Goal: Task Accomplishment & Management: Manage account settings

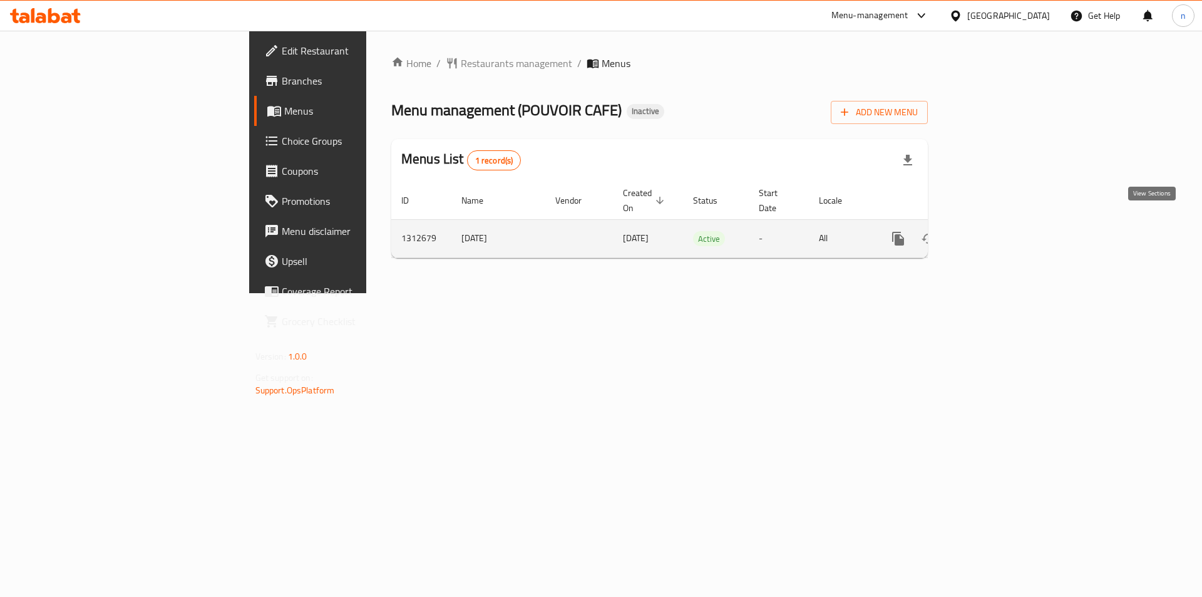
click at [994, 233] on icon "enhanced table" at bounding box center [988, 238] width 11 height 11
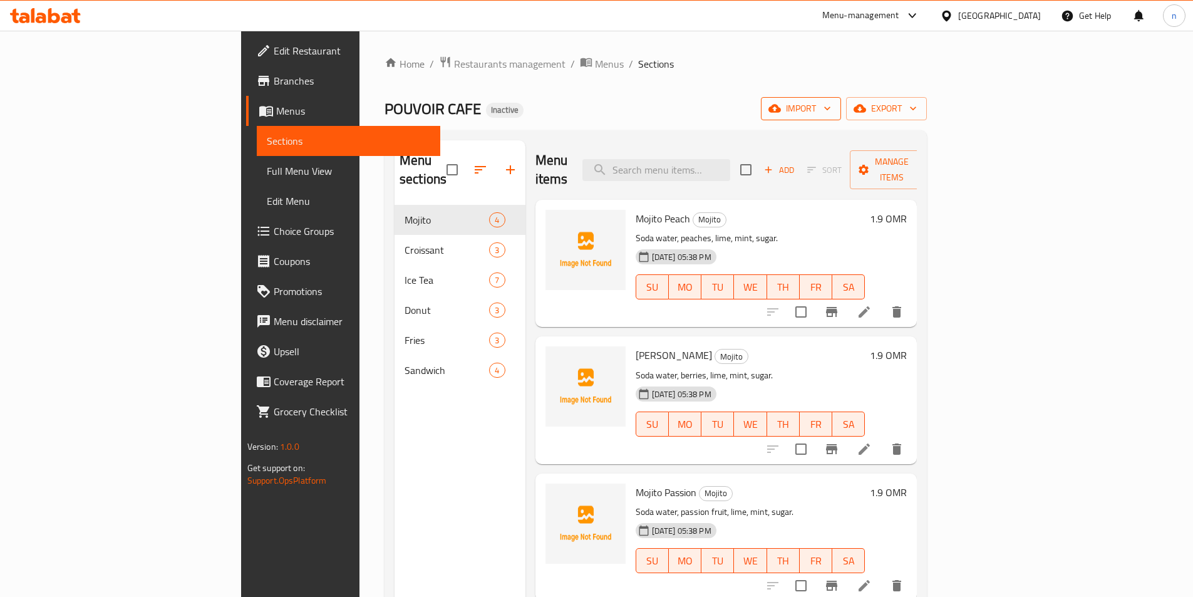
click at [833, 107] on icon "button" at bounding box center [827, 108] width 13 height 13
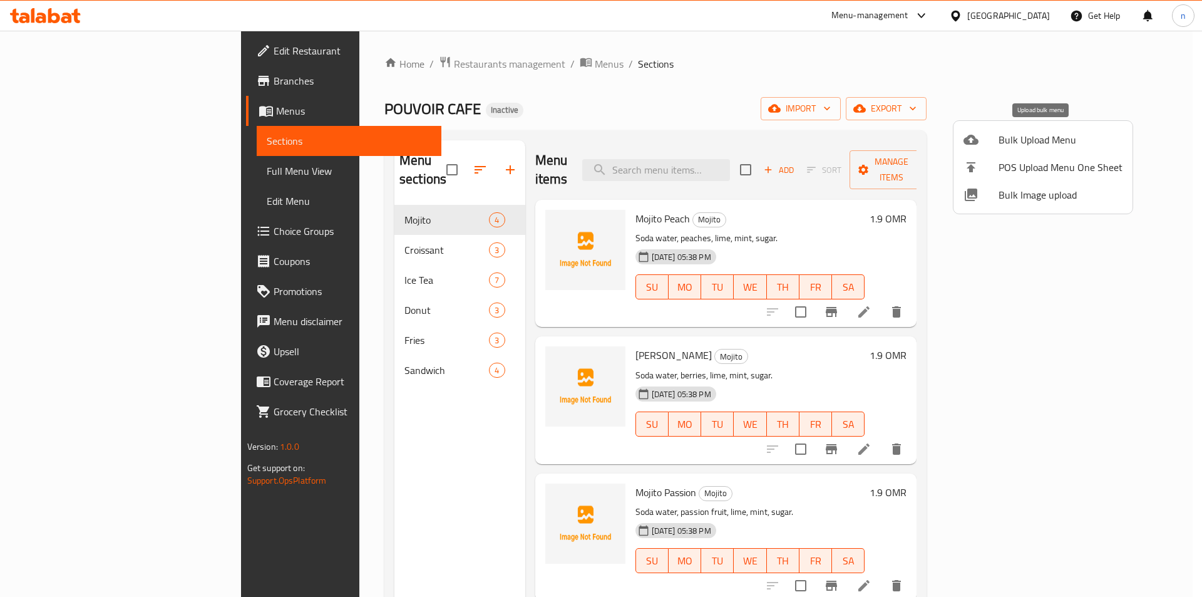
click at [1034, 138] on span "Bulk Upload Menu" at bounding box center [1061, 139] width 124 height 15
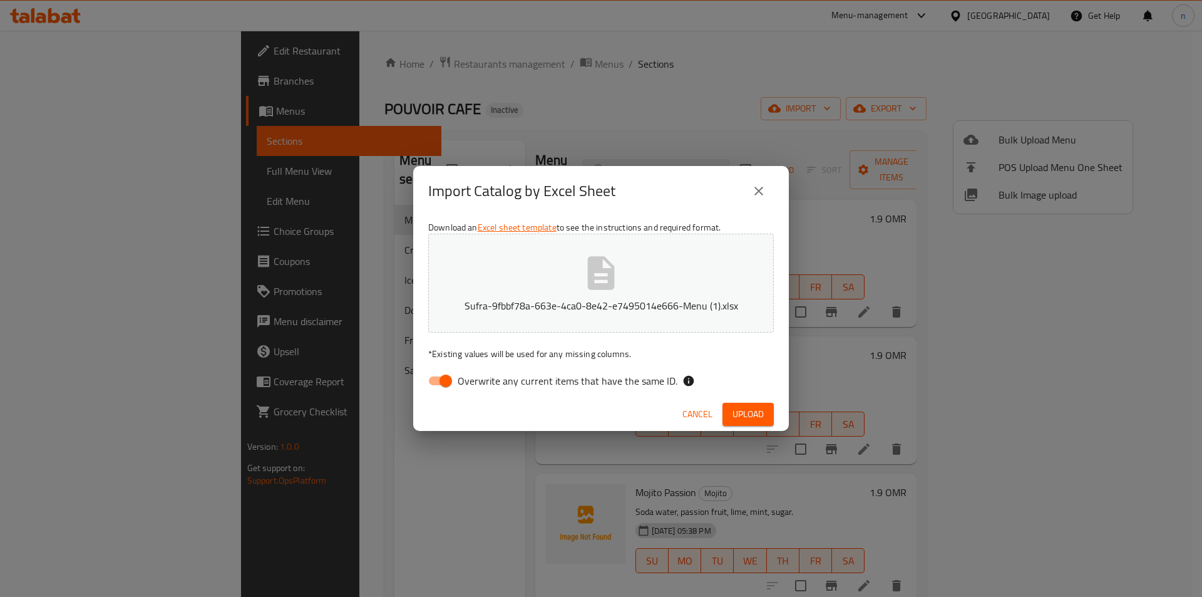
click at [435, 379] on input "Overwrite any current items that have the same ID." at bounding box center [445, 381] width 71 height 24
checkbox input "false"
click at [744, 415] on span "Upload" at bounding box center [747, 414] width 31 height 16
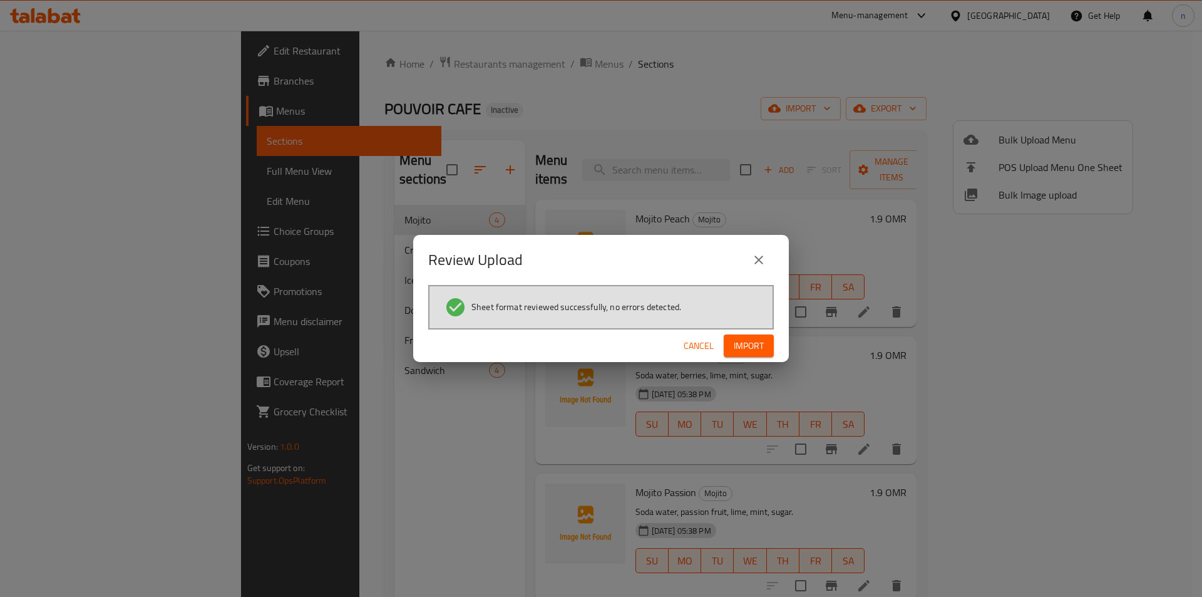
click at [744, 347] on span "Import" at bounding box center [749, 346] width 30 height 16
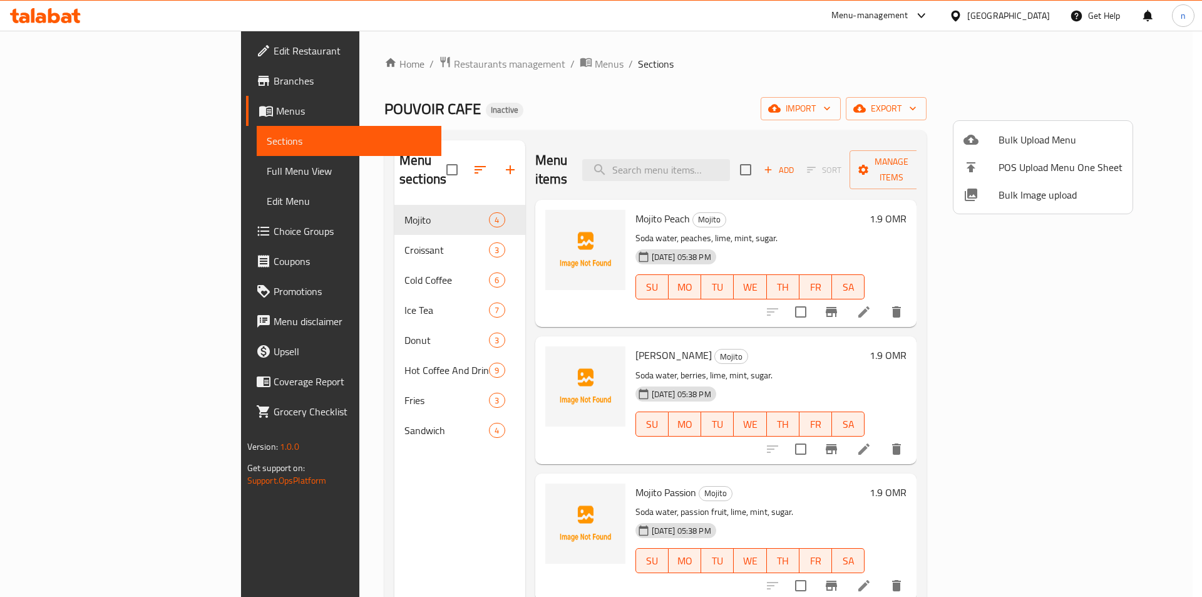
click at [33, 169] on div at bounding box center [601, 298] width 1202 height 597
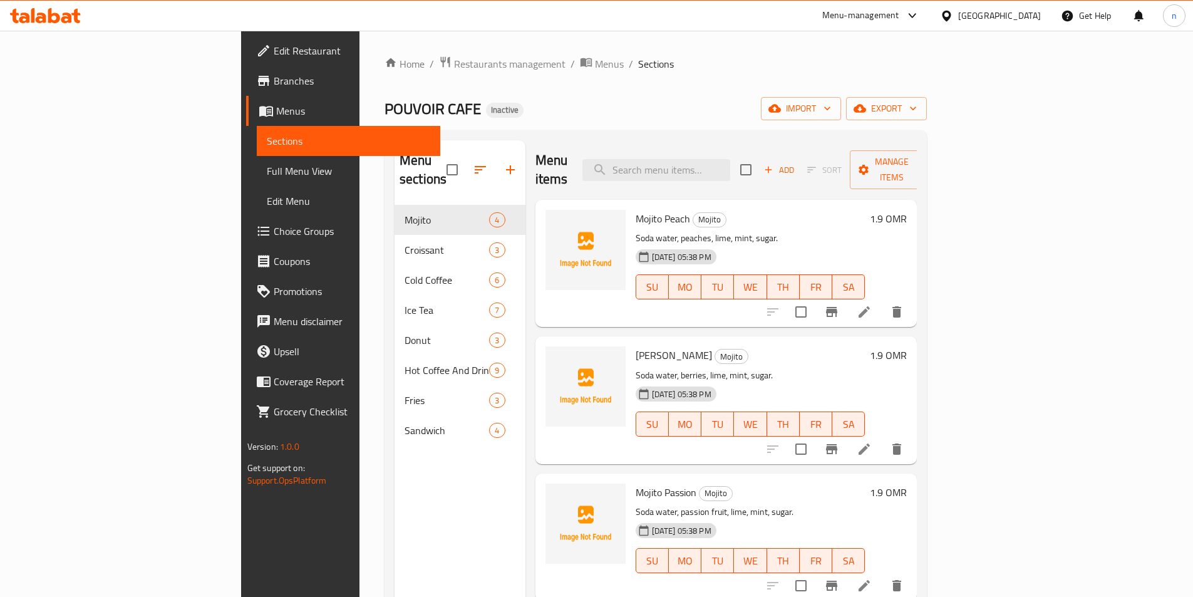
click at [267, 168] on span "Full Menu View" at bounding box center [348, 170] width 163 height 15
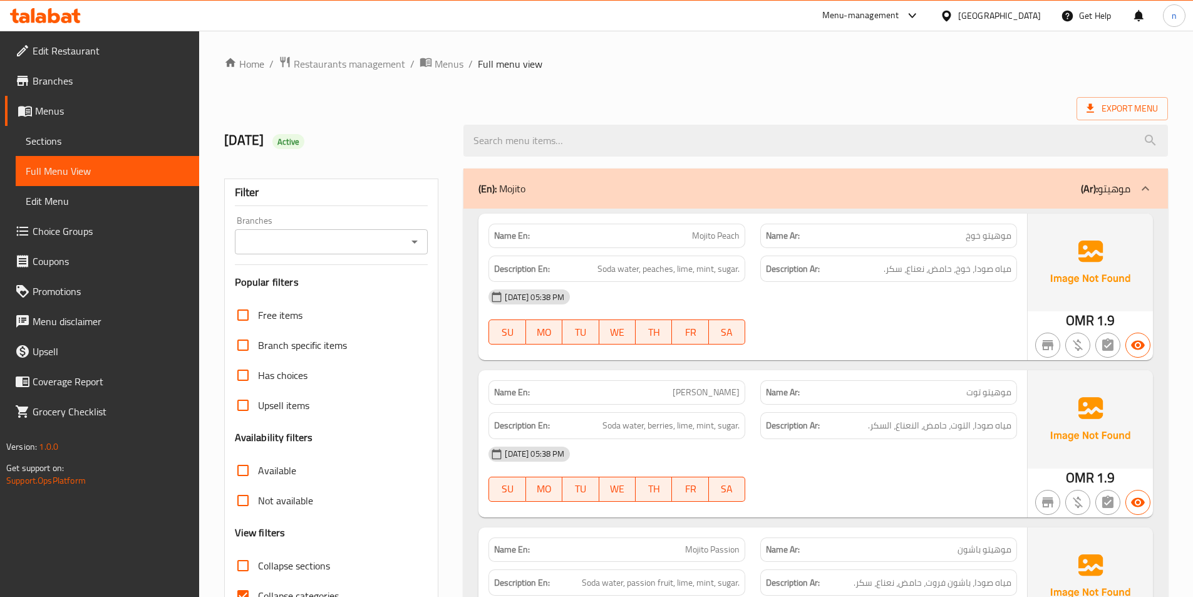
click at [590, 189] on div "(En): Mojito (Ar): موهيتو" at bounding box center [804, 188] width 652 height 15
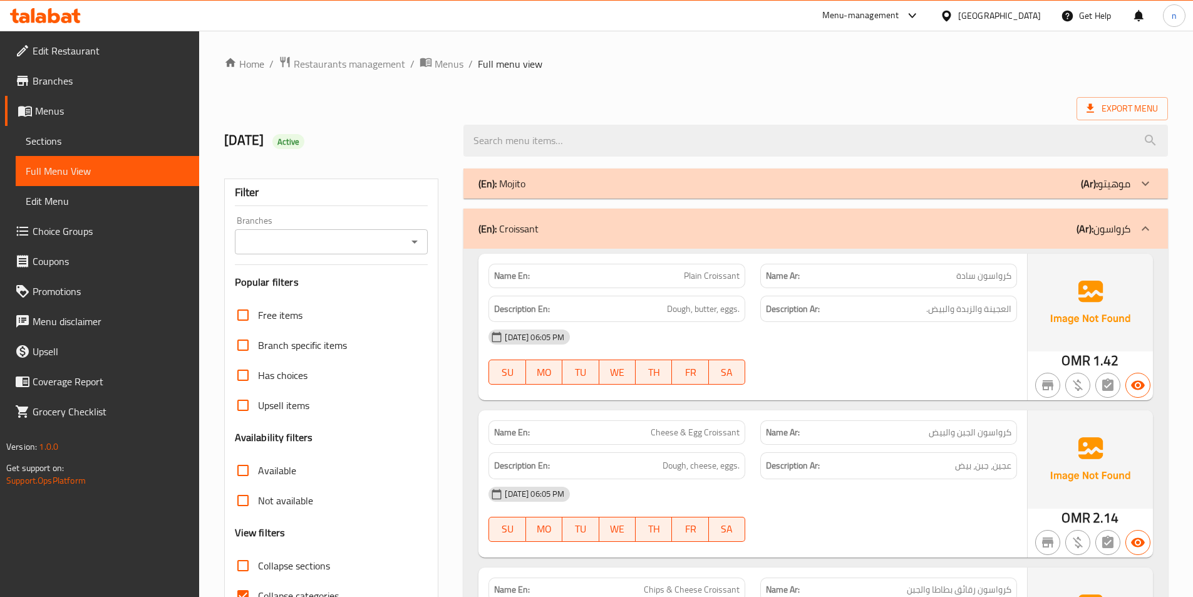
click at [599, 221] on div "(En): Croissant (Ar): كرواسون" at bounding box center [804, 228] width 652 height 15
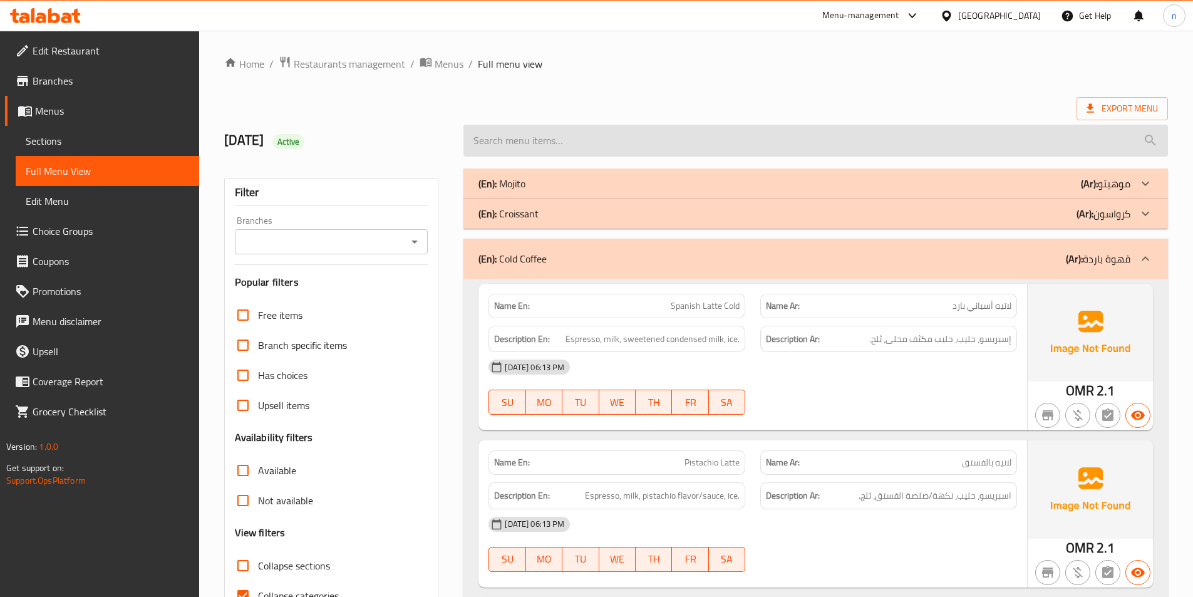
click at [491, 142] on input "search" at bounding box center [815, 141] width 704 height 32
paste input "Espresso"
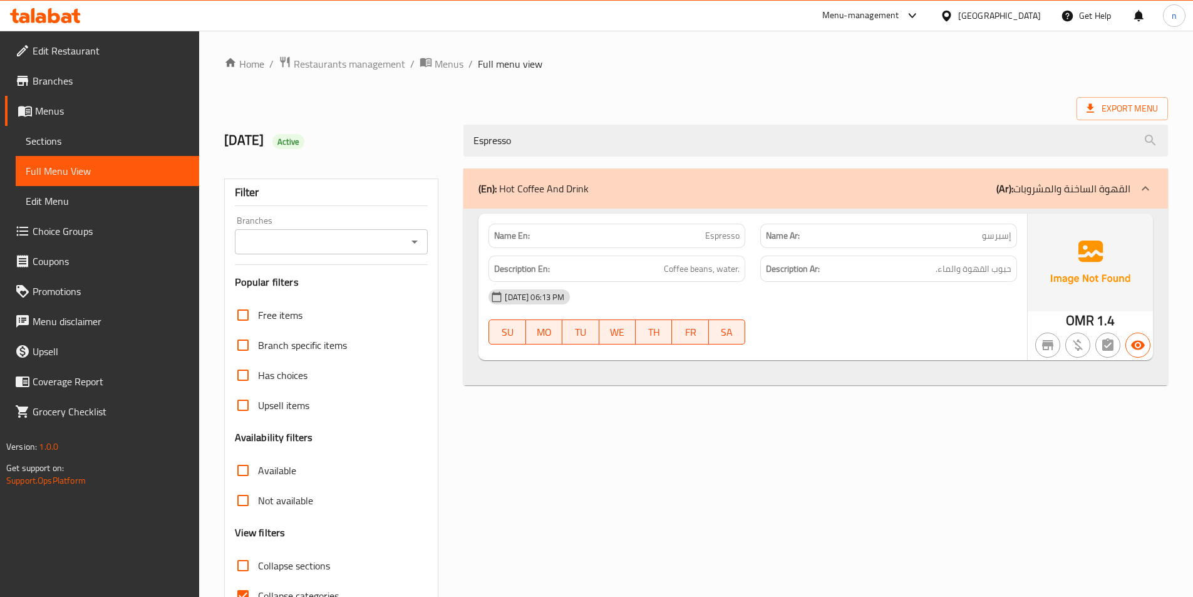
type input "Espresso"
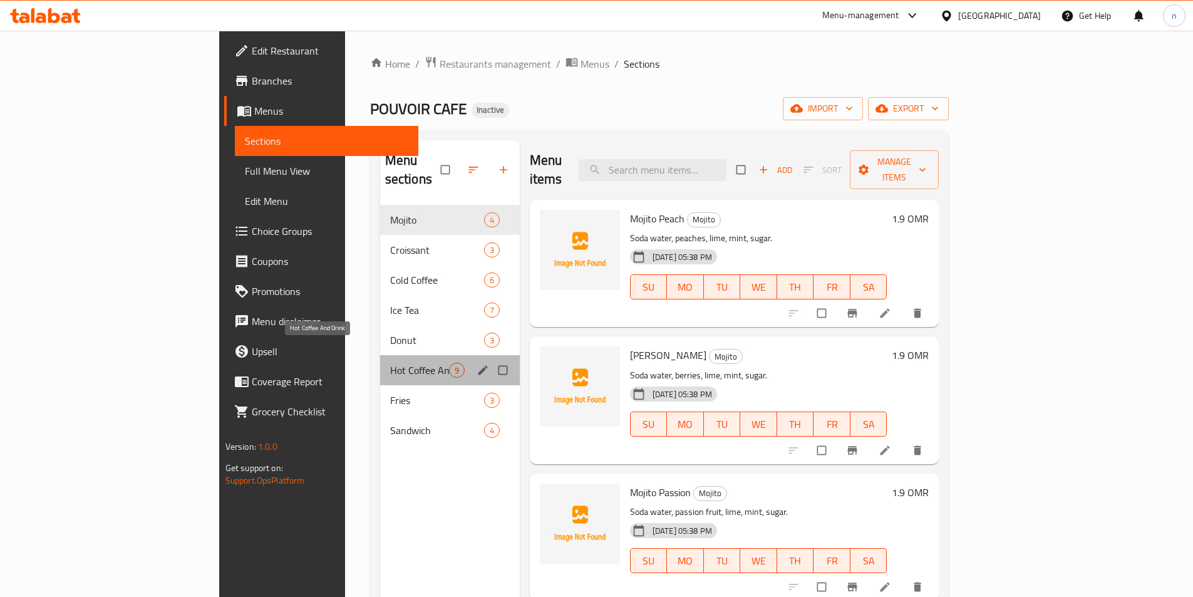
click at [390, 362] on span "Hot Coffee And Drink" at bounding box center [419, 369] width 59 height 15
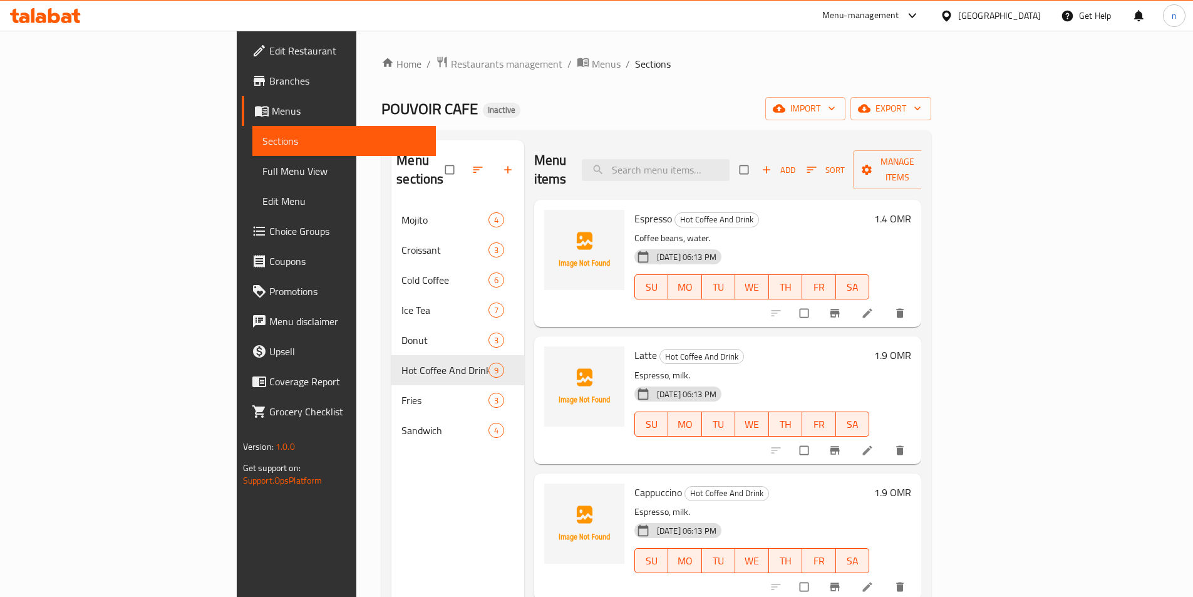
click at [872, 309] on icon at bounding box center [867, 313] width 9 height 9
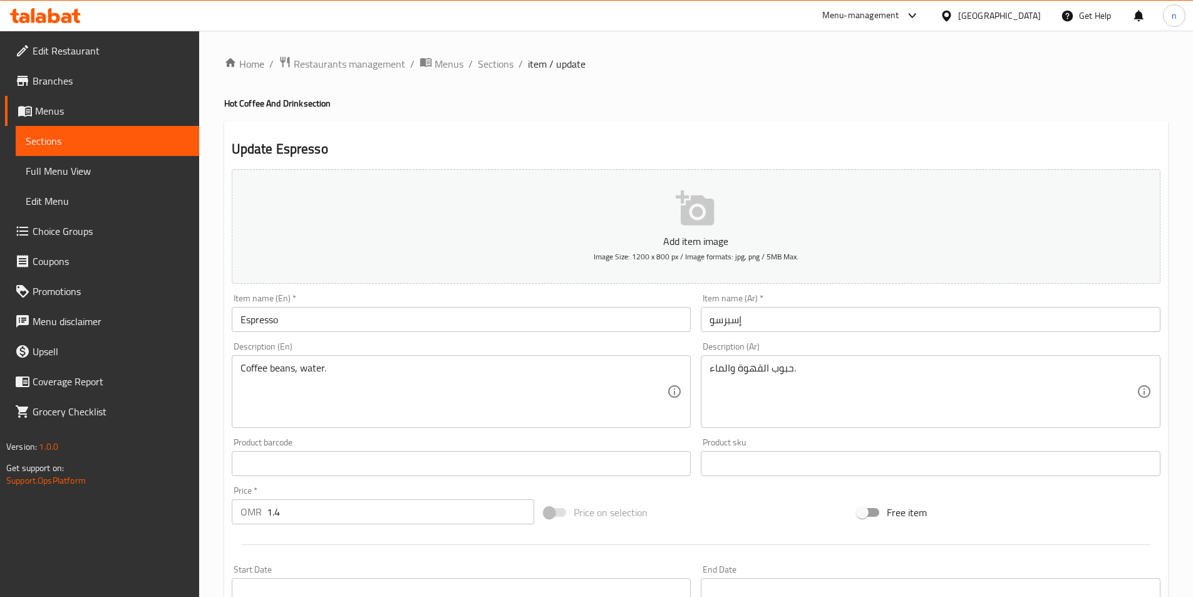
click at [723, 321] on input "إسبرسو" at bounding box center [931, 319] width 460 height 25
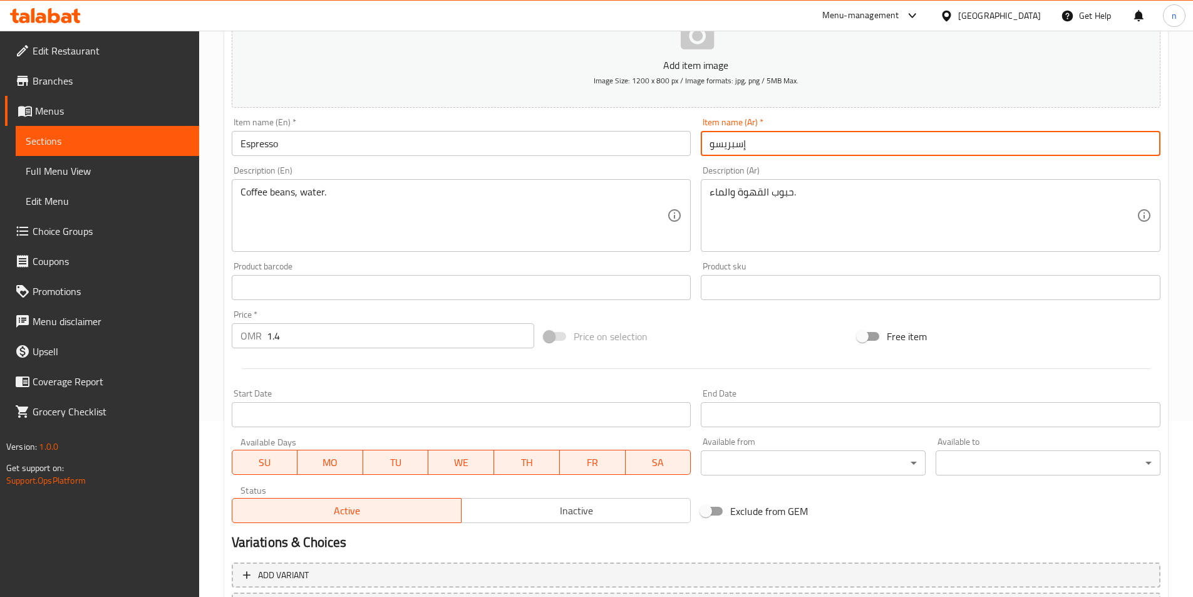
scroll to position [288, 0]
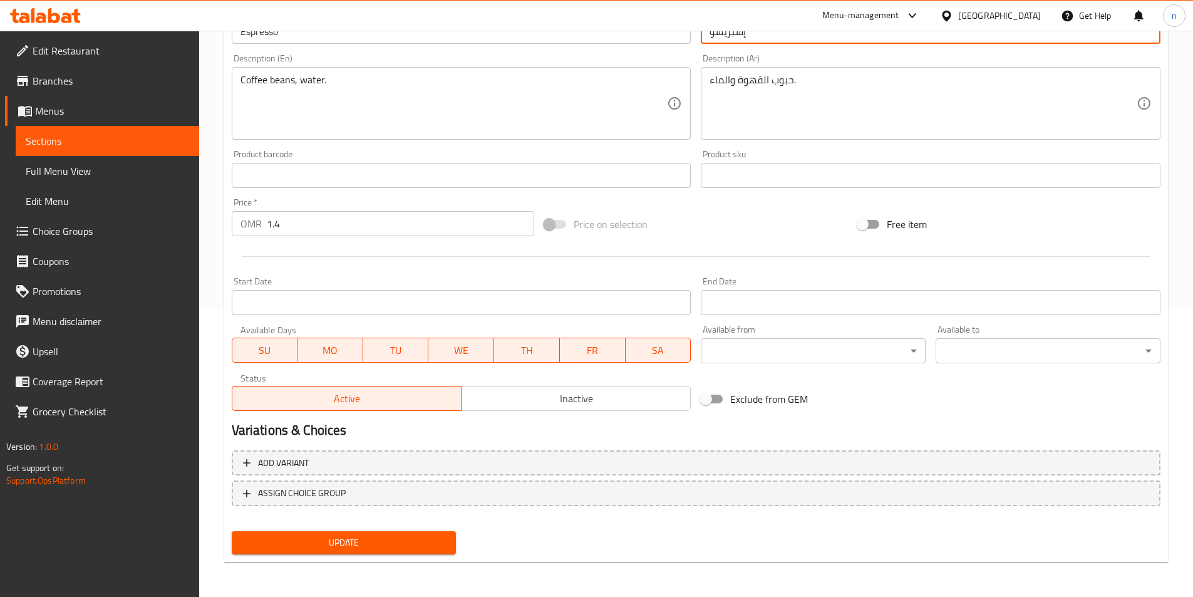
type input "إسبريسو"
click at [372, 538] on span "Update" at bounding box center [344, 543] width 205 height 16
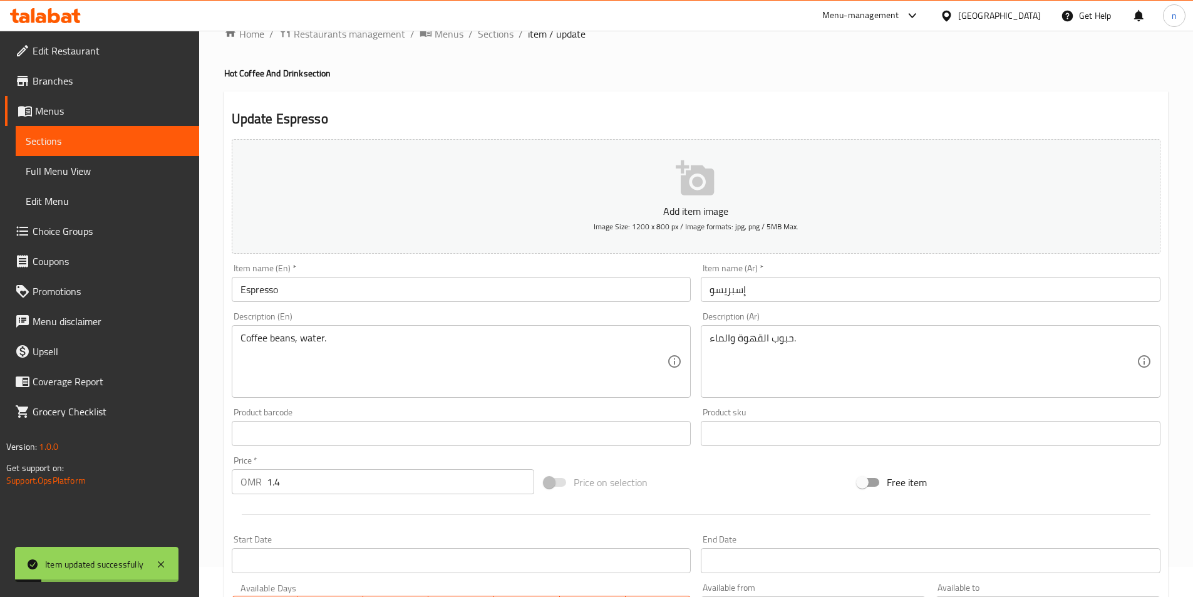
scroll to position [0, 0]
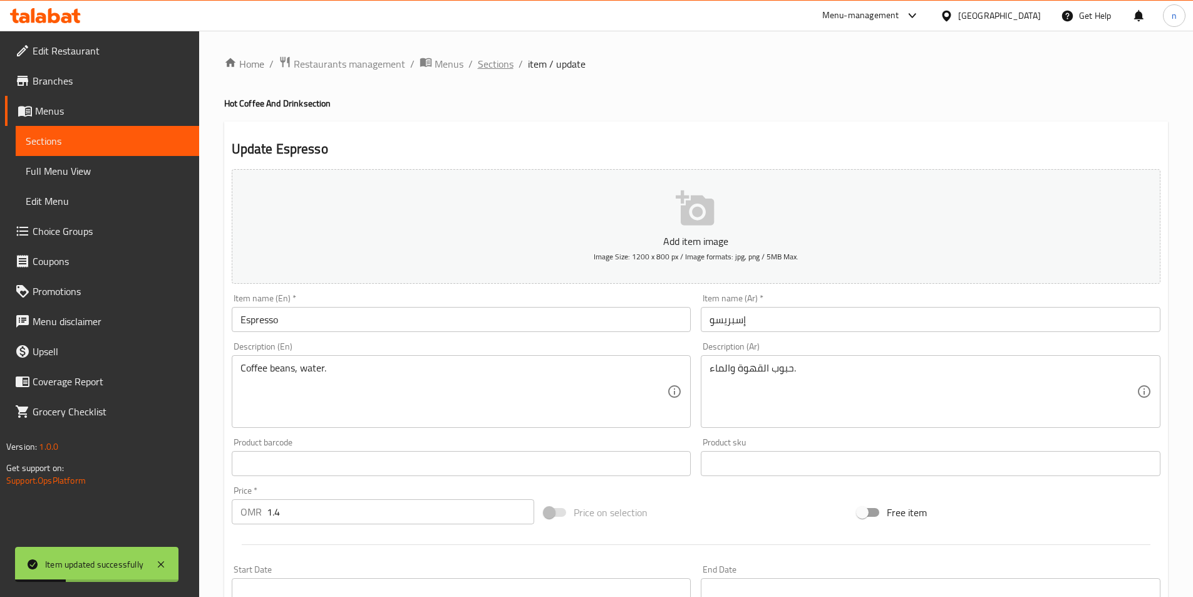
click at [491, 60] on span "Sections" at bounding box center [496, 63] width 36 height 15
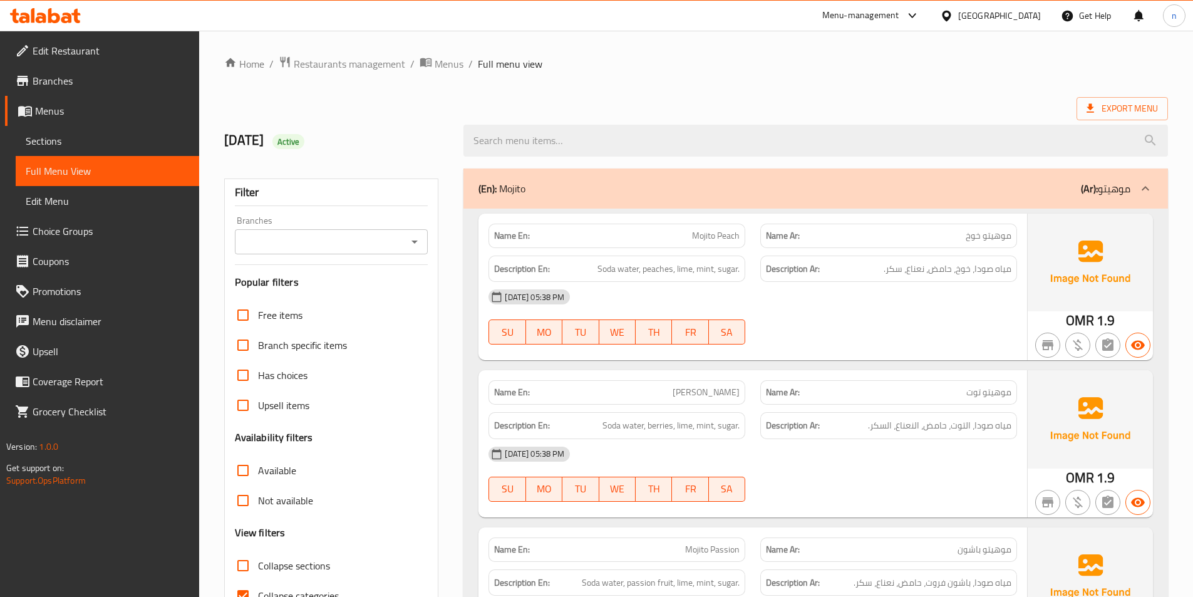
click at [590, 190] on div "(En): Mojito (Ar): موهيتو" at bounding box center [804, 188] width 652 height 15
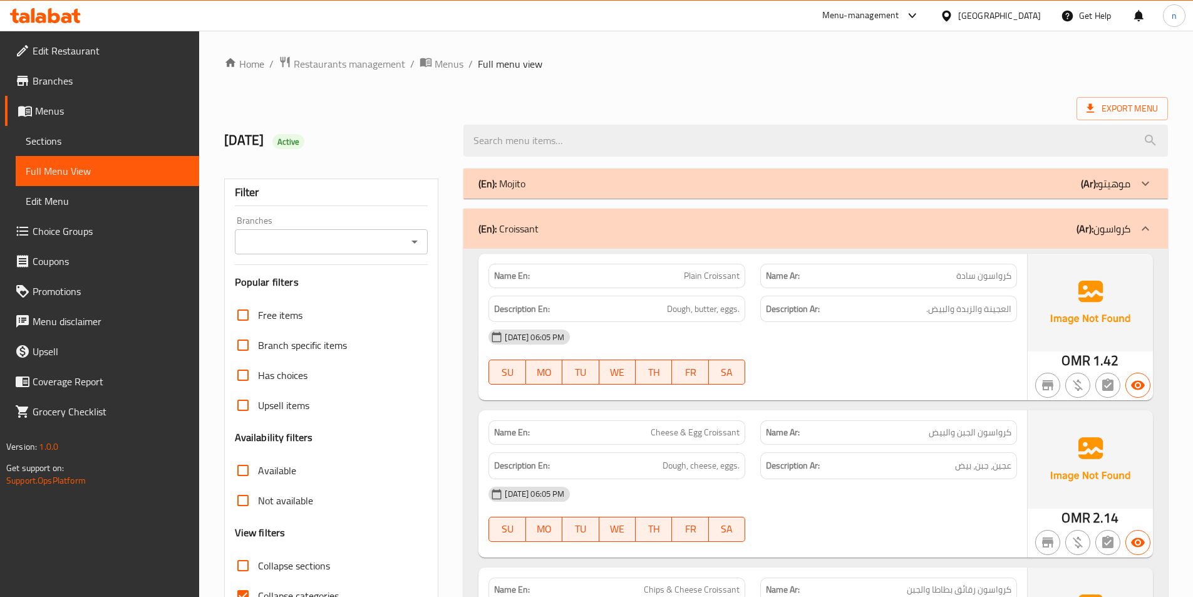
click at [611, 221] on div "(En): Croissant (Ar): كرواسون" at bounding box center [804, 228] width 652 height 15
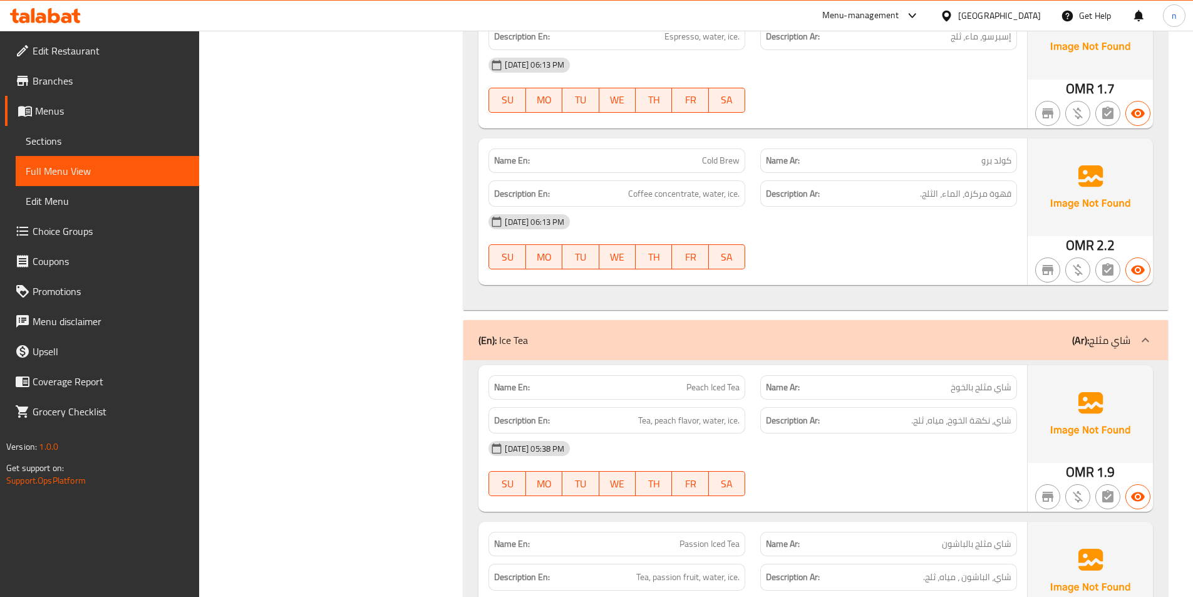
scroll to position [1002, 0]
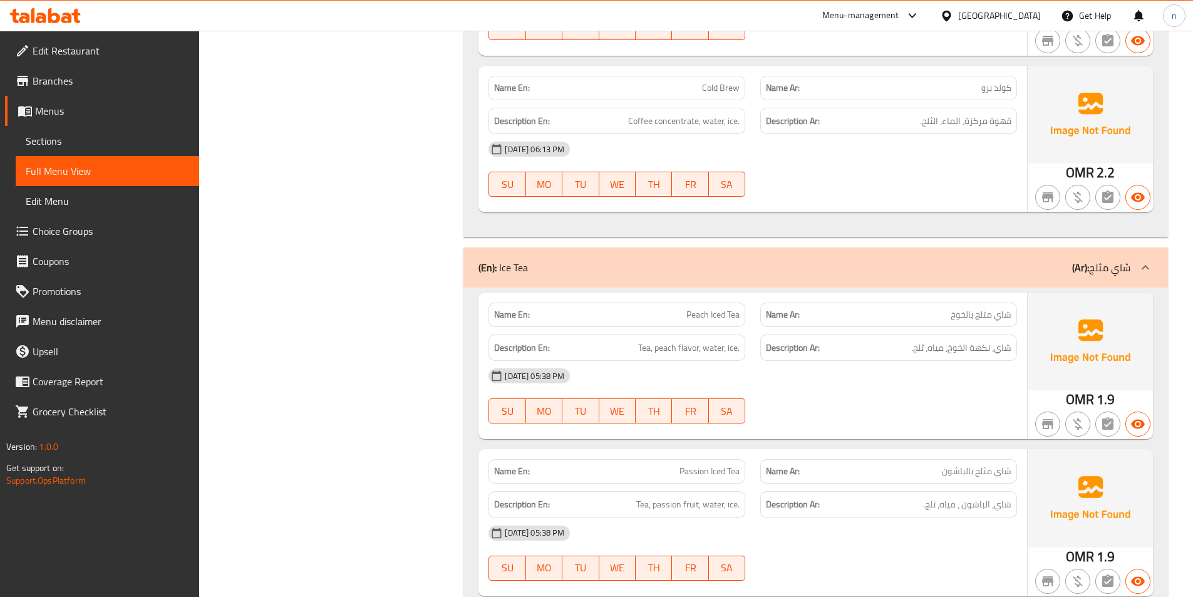
click at [605, 263] on div "(En): Ice Tea (Ar): شاي مثلج" at bounding box center [804, 267] width 652 height 15
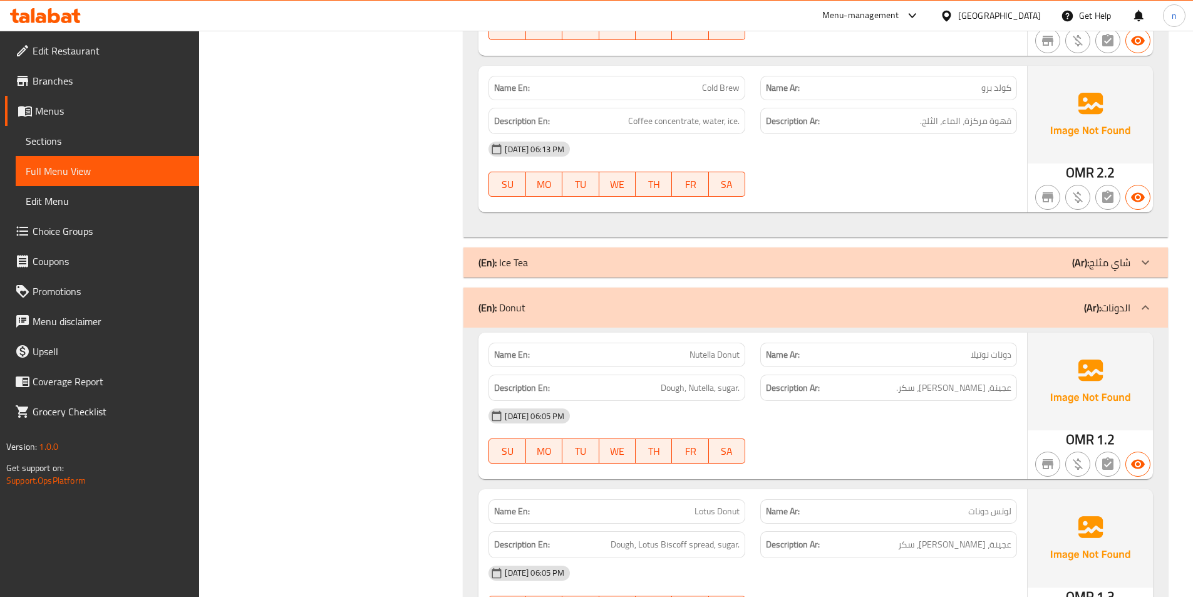
click at [609, 298] on div "(En): Donut (Ar): الدونات" at bounding box center [815, 307] width 704 height 40
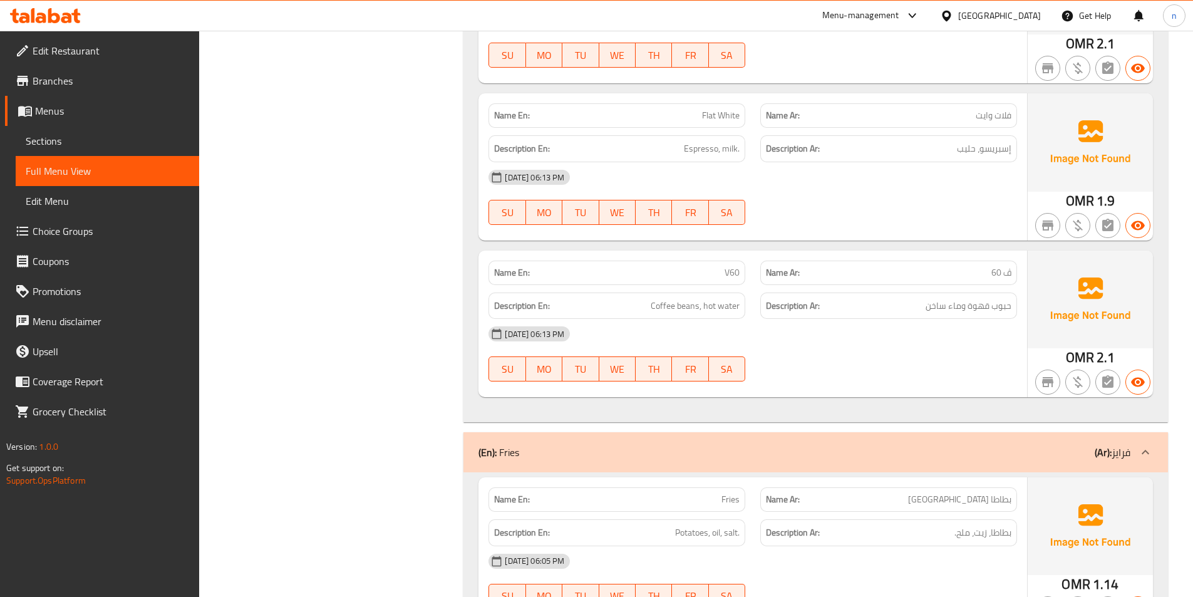
scroll to position [2379, 0]
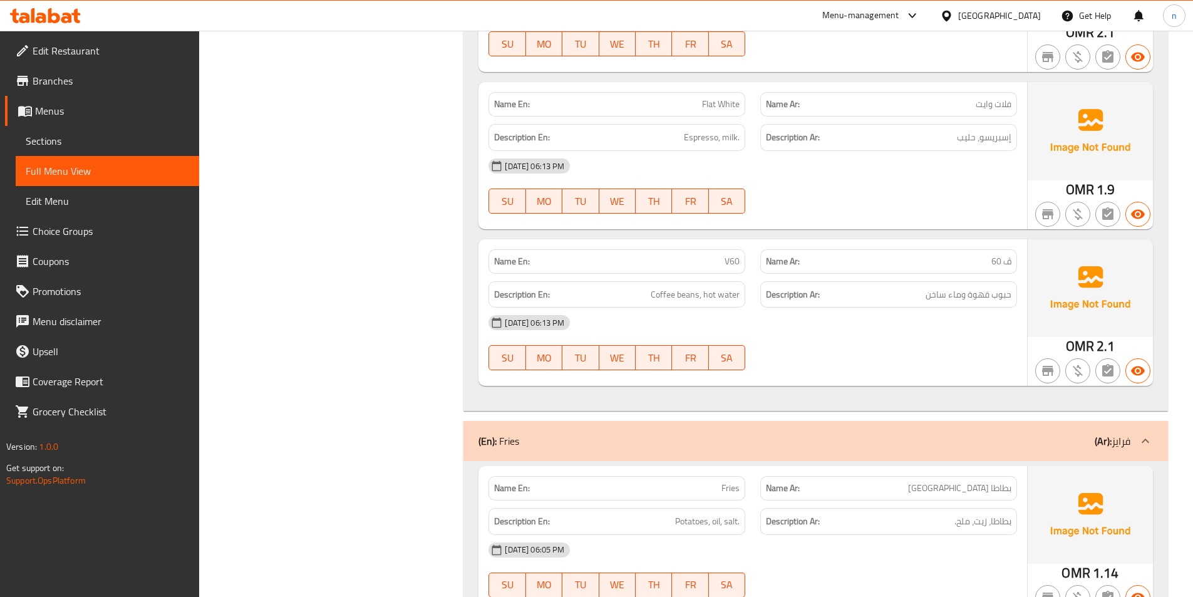
click at [707, 448] on div "(En): Fries (Ar): فرايز" at bounding box center [815, 441] width 704 height 40
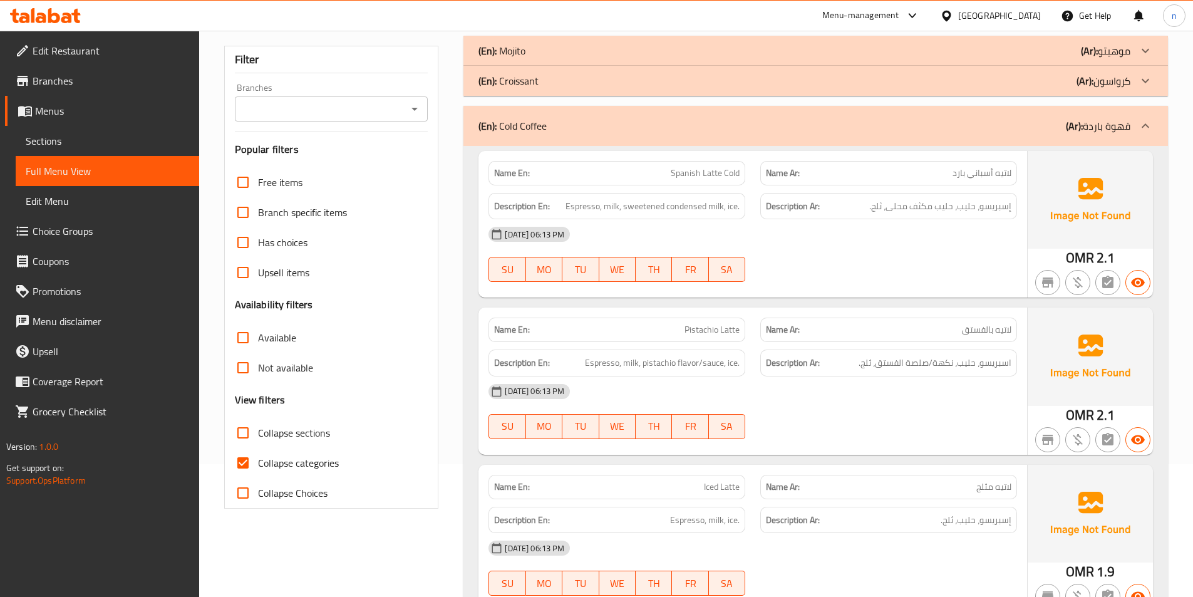
scroll to position [250, 0]
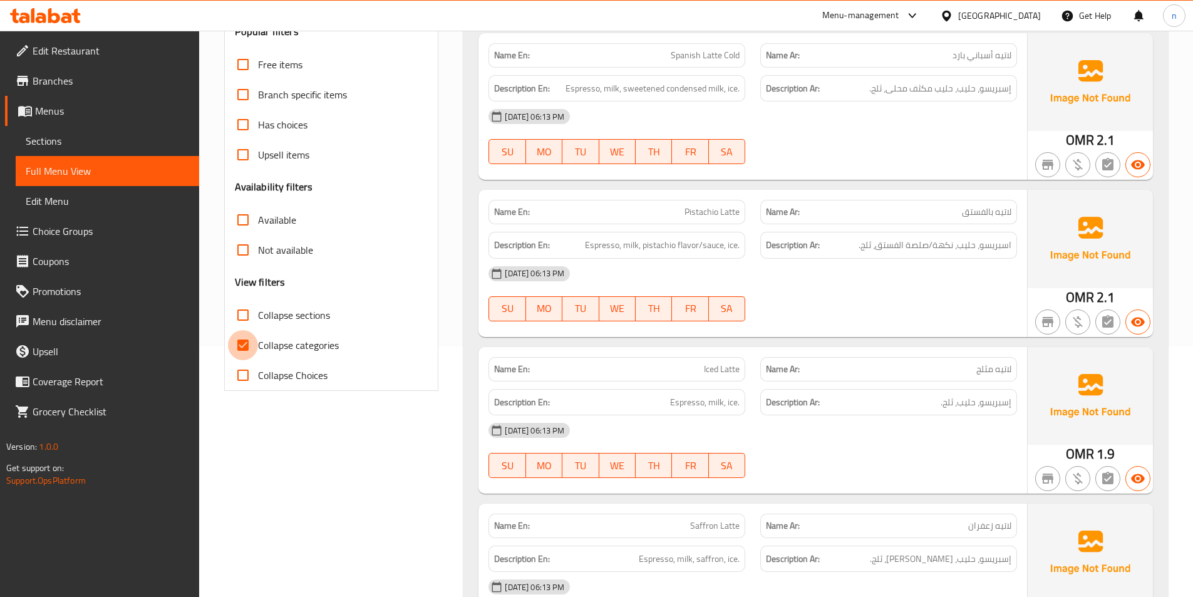
click at [244, 346] on input "Collapse categories" at bounding box center [243, 345] width 30 height 30
checkbox input "false"
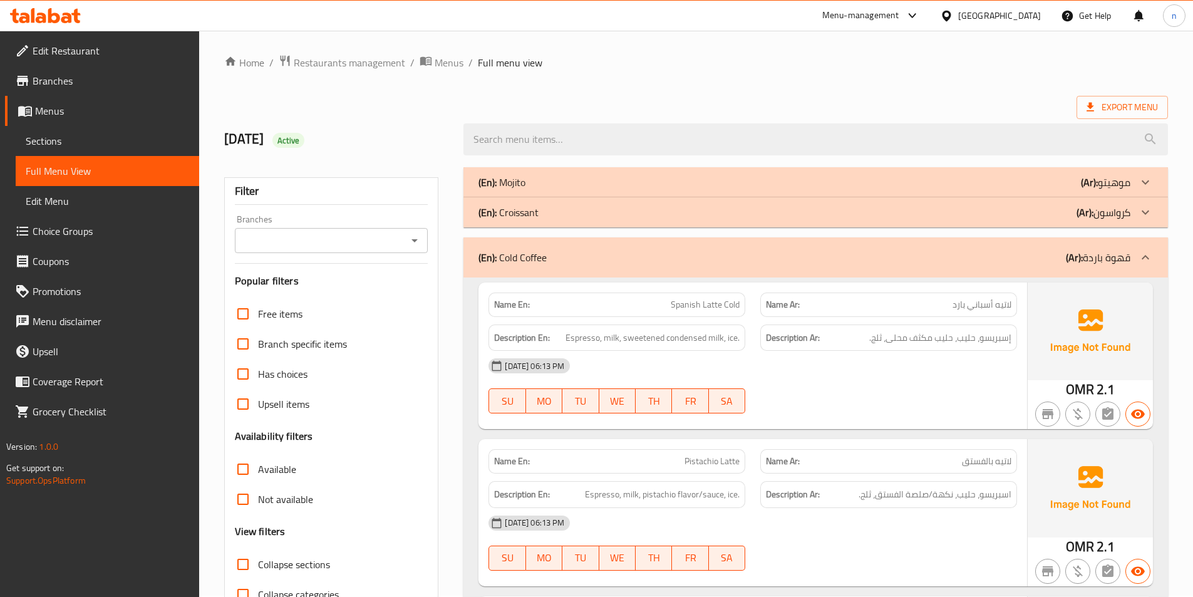
scroll to position [0, 0]
click at [579, 182] on div "(En): Mojito (Ar): موهيتو" at bounding box center [804, 183] width 652 height 15
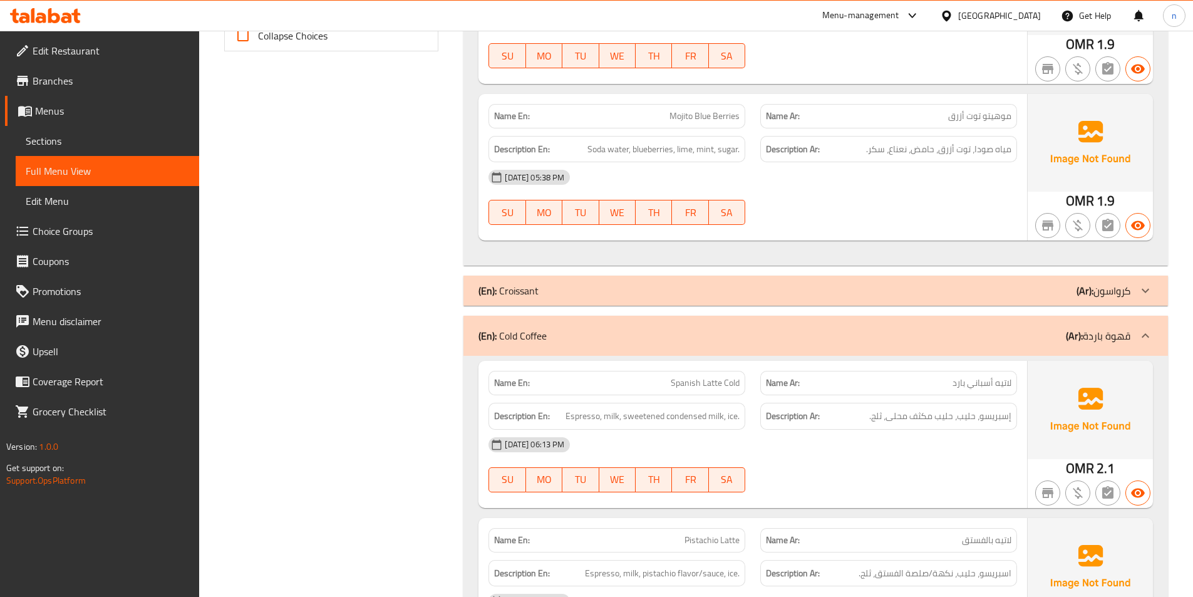
scroll to position [626, 0]
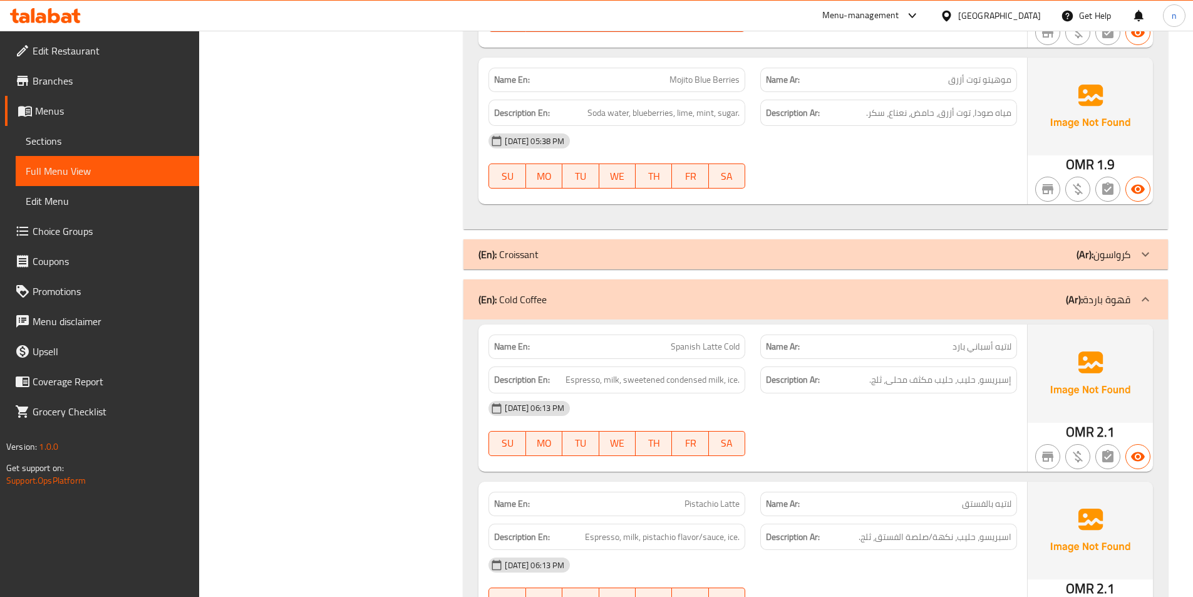
click at [646, 253] on div "(En): Croissant (Ar): كرواسون" at bounding box center [804, 254] width 652 height 15
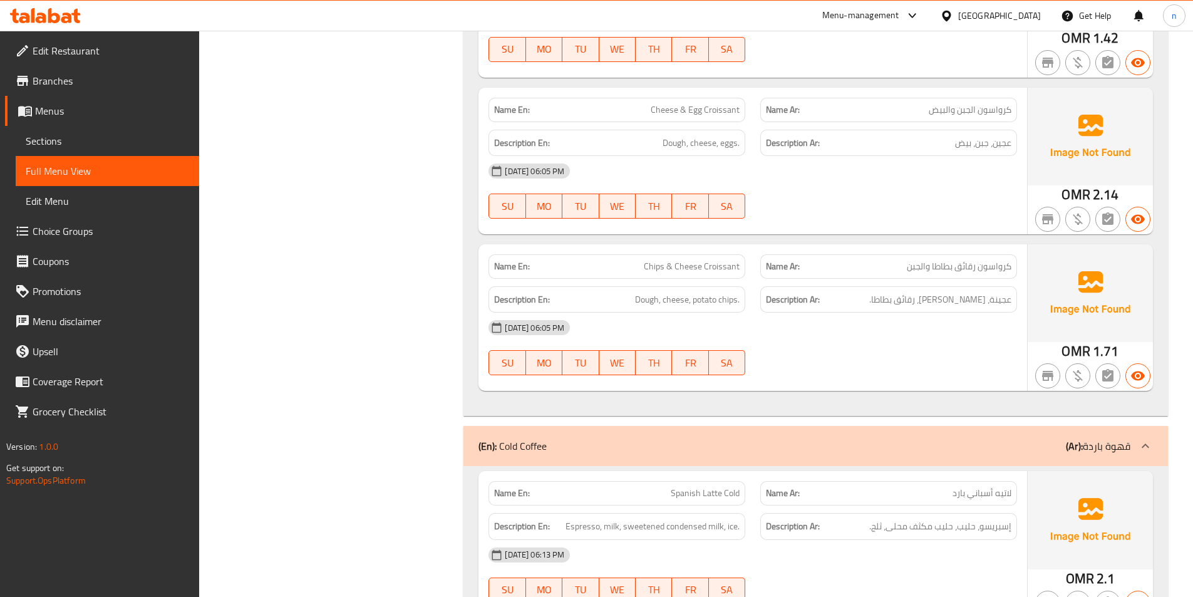
scroll to position [1002, 0]
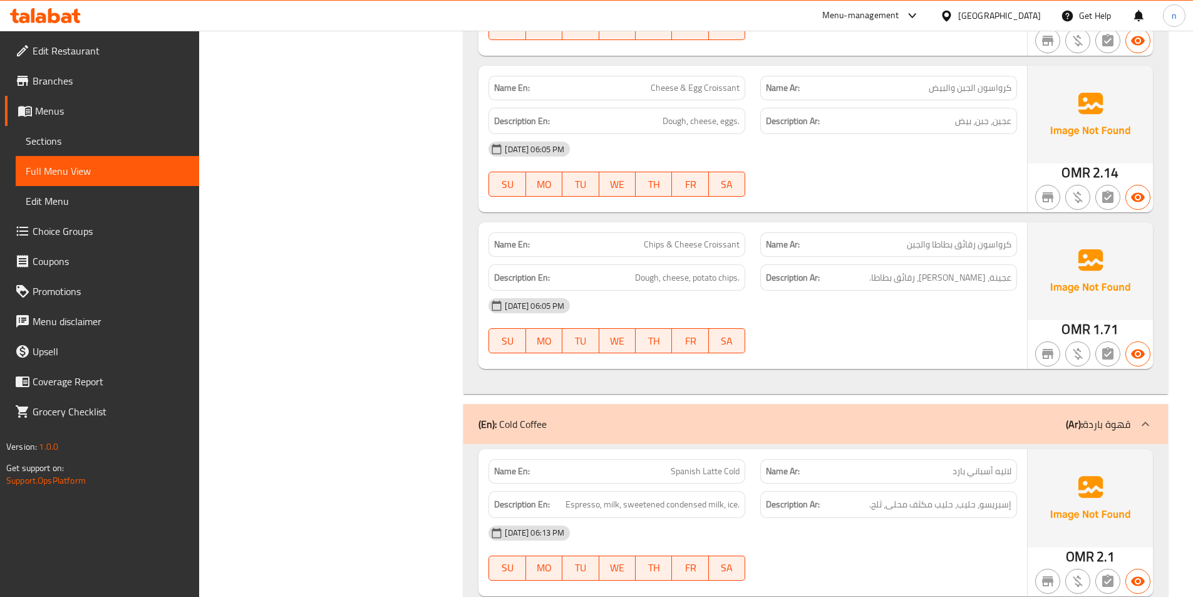
click at [660, 411] on div "(En): Cold Coffee (Ar): قهوة باردة" at bounding box center [815, 424] width 704 height 40
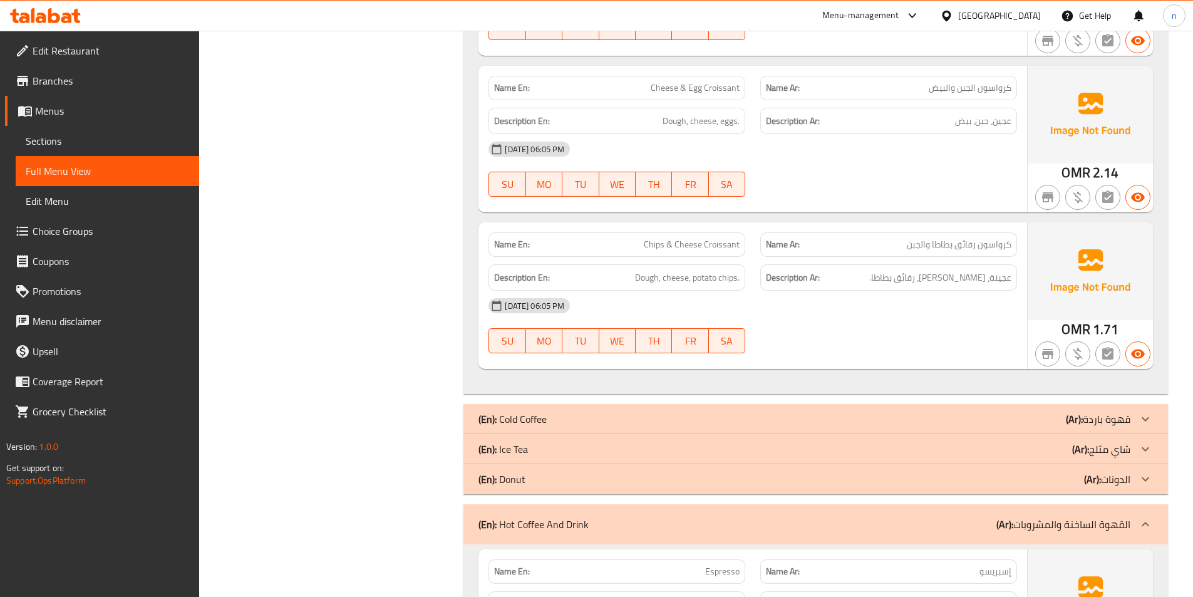
click at [660, 411] on div "(En): Cold Coffee (Ar): قهوة باردة" at bounding box center [815, 419] width 704 height 30
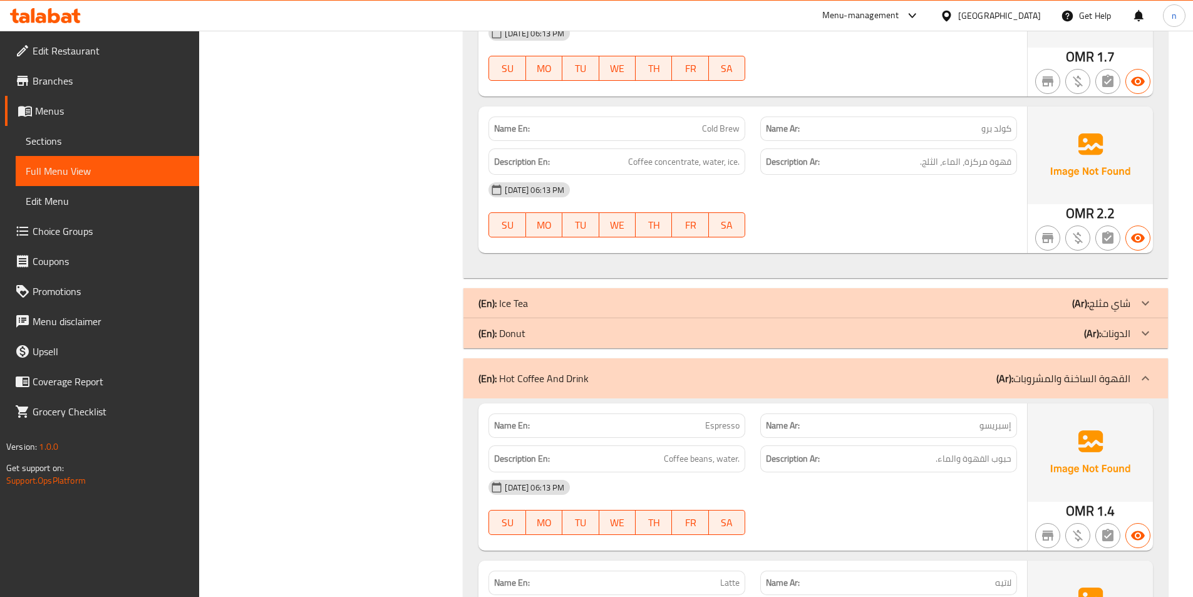
scroll to position [2129, 0]
click at [646, 301] on div "(En): Ice Tea (Ar): شاي مثلج" at bounding box center [804, 302] width 652 height 15
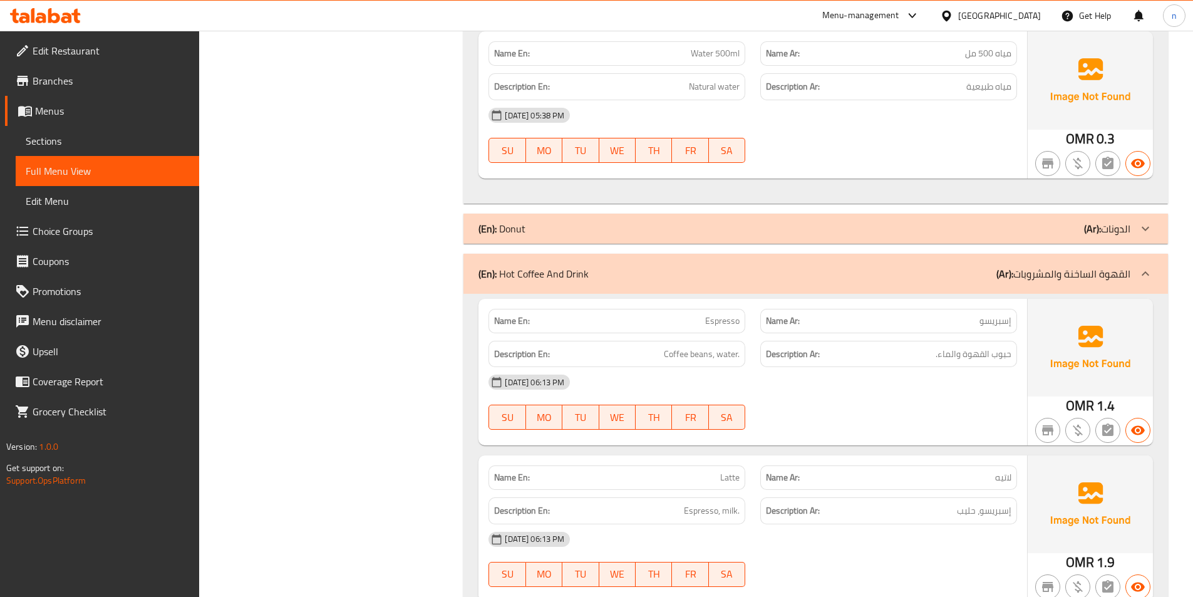
scroll to position [3381, 0]
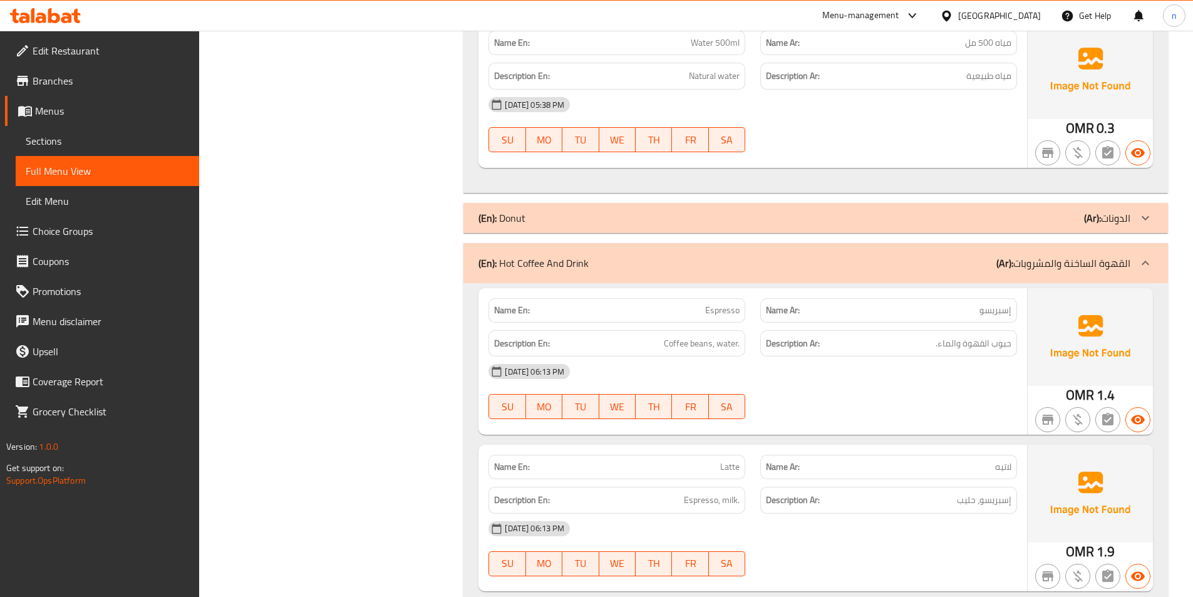
click at [665, 210] on div "(En): Donut (Ar): الدونات" at bounding box center [804, 217] width 652 height 15
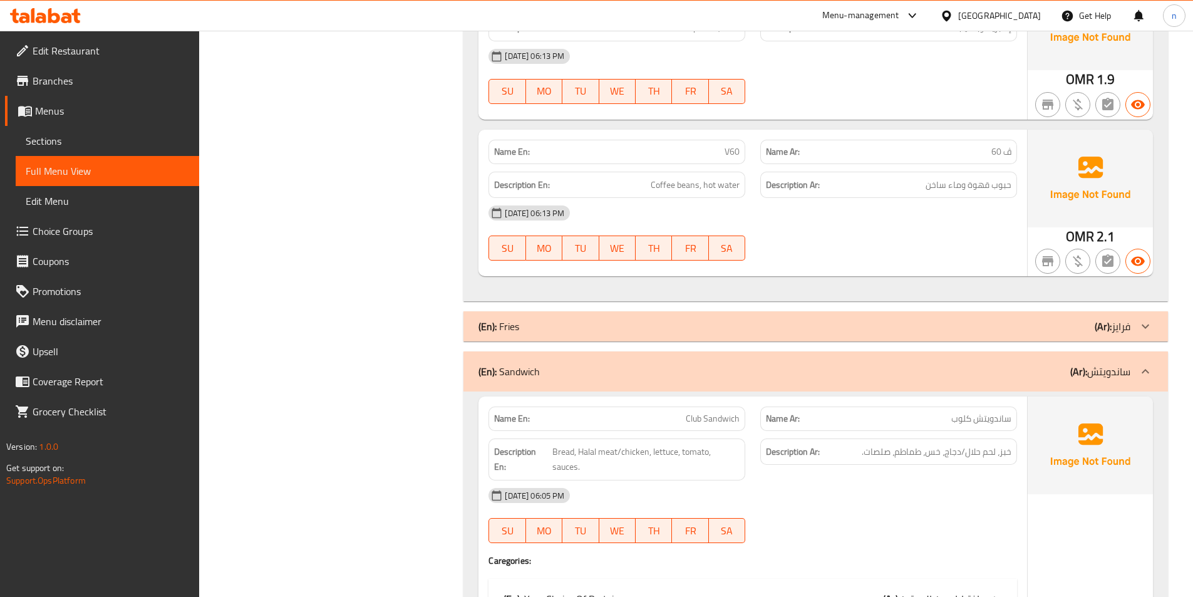
scroll to position [5447, 0]
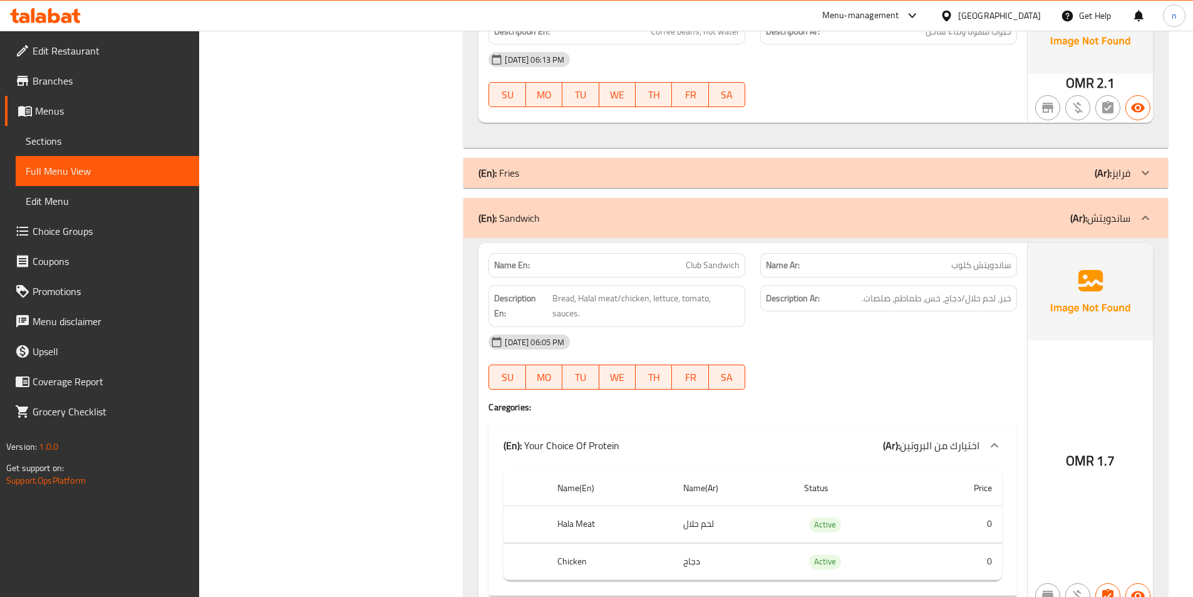
click at [643, 173] on div "(En): Fries (Ar): فرايز" at bounding box center [804, 172] width 652 height 15
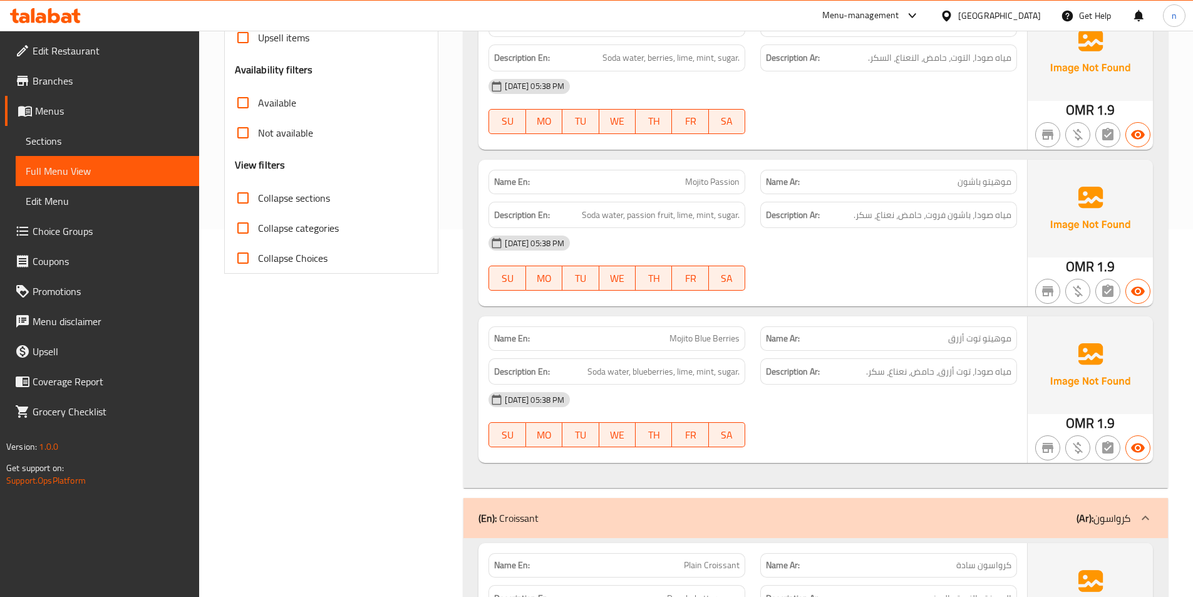
scroll to position [297, 0]
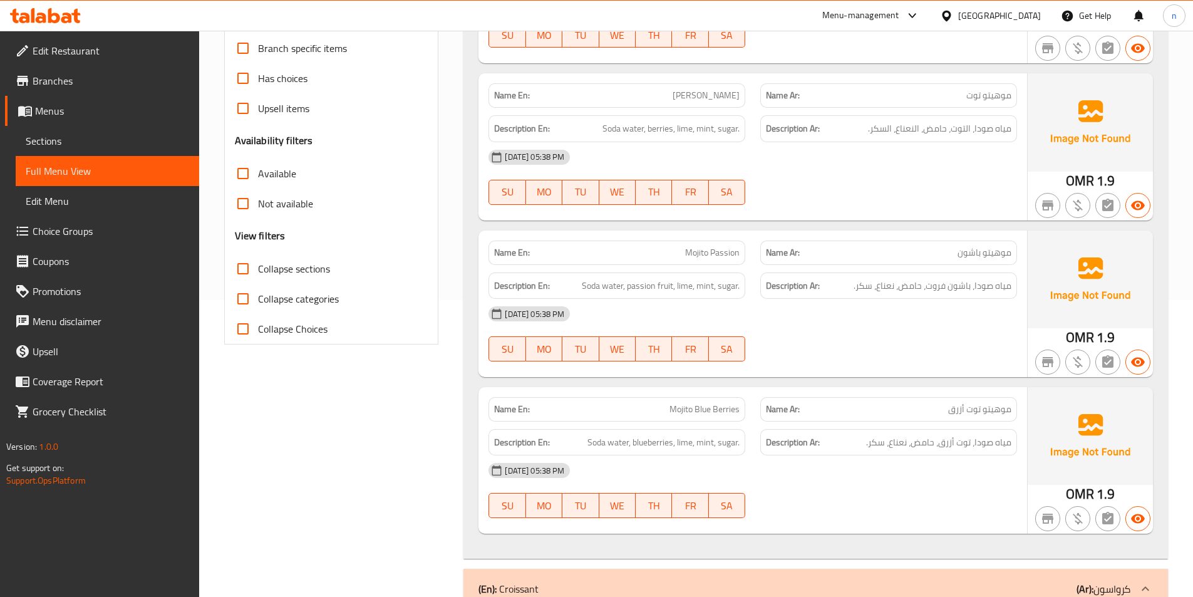
click at [241, 331] on input "Collapse Choices" at bounding box center [243, 329] width 30 height 30
checkbox input "true"
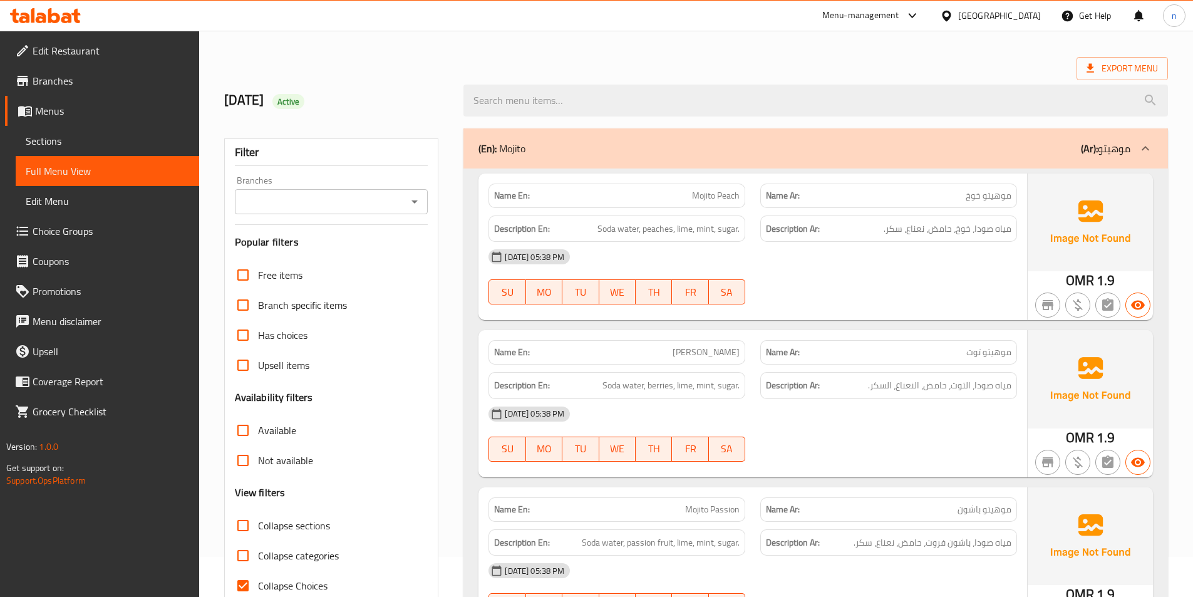
scroll to position [0, 0]
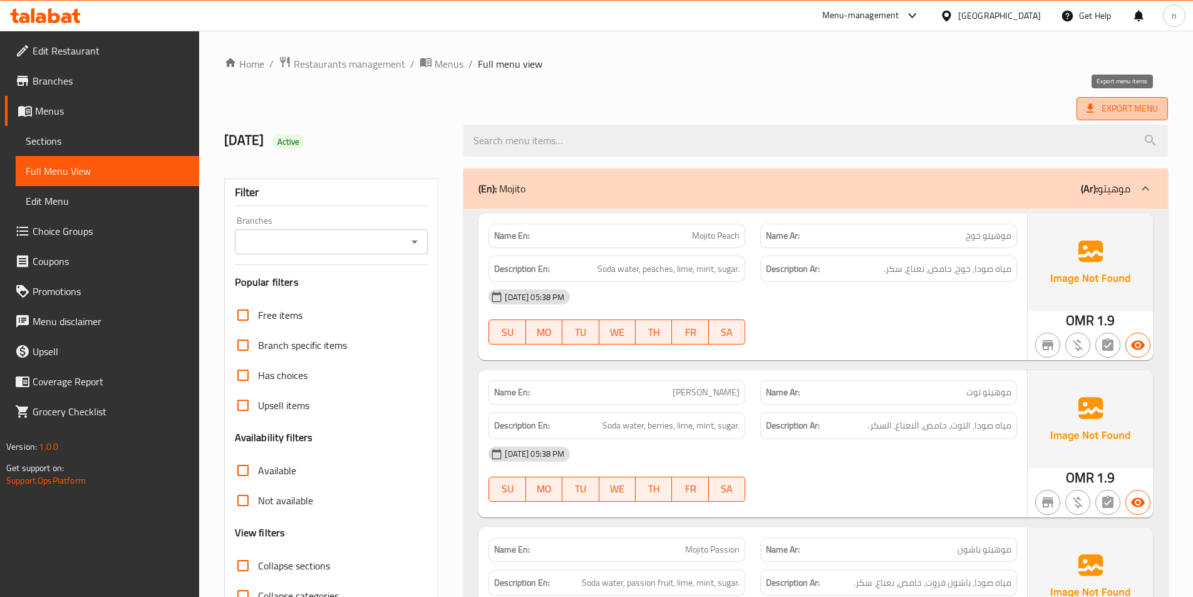
click at [1117, 109] on span "Export Menu" at bounding box center [1121, 109] width 71 height 16
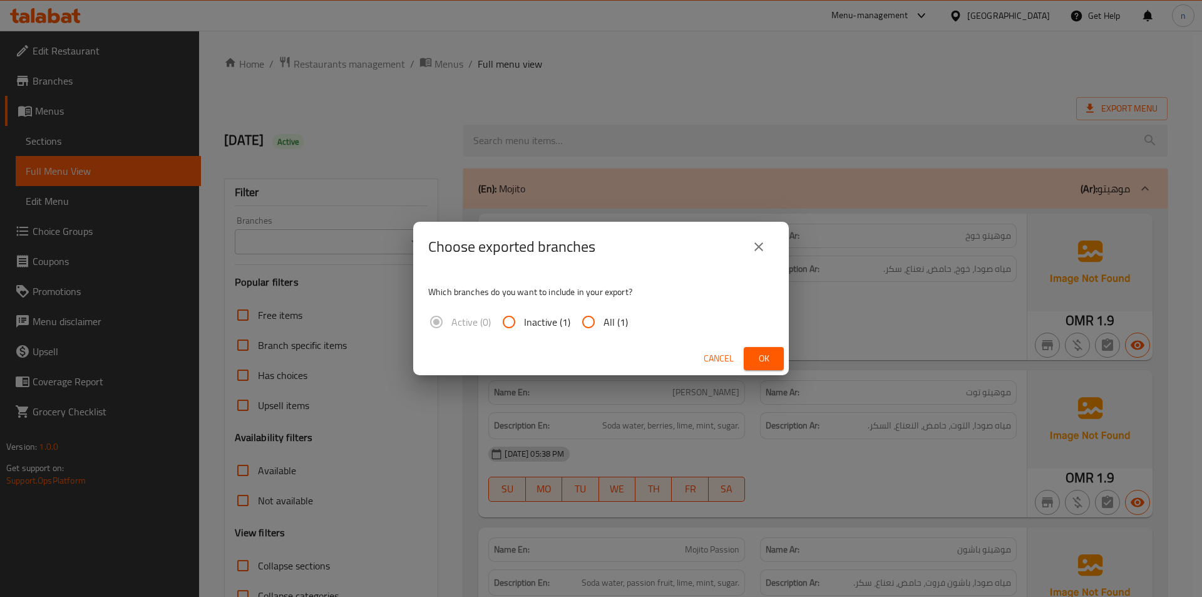
click at [585, 321] on input "All (1)" at bounding box center [588, 322] width 30 height 30
radio input "true"
click at [766, 359] on span "Ok" at bounding box center [764, 359] width 20 height 16
